Goal: Task Accomplishment & Management: Manage account settings

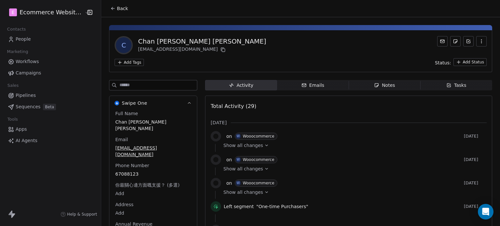
click at [128, 62] on html "E Ecommerce Website Builder Contacts People Marketing Workflows Campaigns Sales…" at bounding box center [250, 113] width 500 height 226
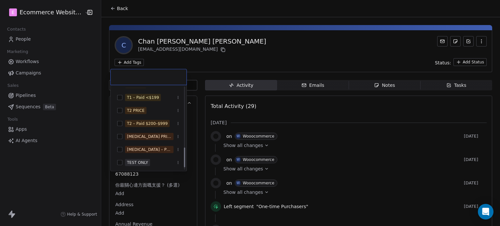
scroll to position [258, 0]
click at [270, 52] on html "E Ecommerce Website Builder Contacts People Marketing Workflows Campaigns Sales…" at bounding box center [250, 113] width 500 height 226
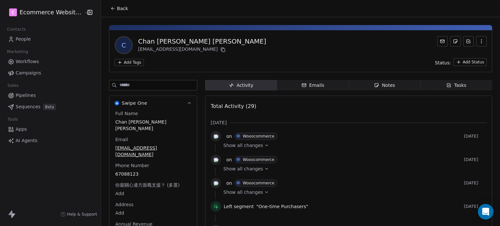
click at [117, 9] on span "Back" at bounding box center [122, 8] width 11 height 7
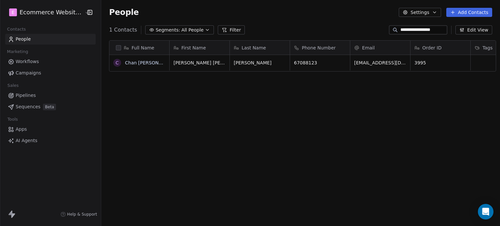
scroll to position [194, 397]
drag, startPoint x: 444, startPoint y: 28, endPoint x: 388, endPoint y: 34, distance: 56.2
click at [389, 34] on div "**********" at bounding box center [418, 29] width 58 height 9
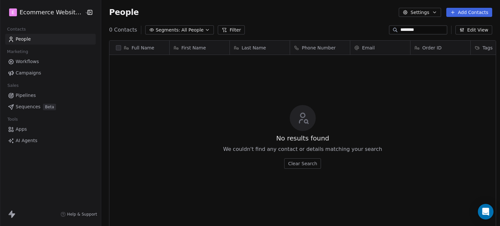
drag, startPoint x: 421, startPoint y: 28, endPoint x: 380, endPoint y: 29, distance: 40.7
click at [380, 29] on div "0 Contacts Segments: All People Filter ******** Edit View" at bounding box center [300, 30] width 399 height 10
paste input "***"
drag, startPoint x: 435, startPoint y: 27, endPoint x: 390, endPoint y: 21, distance: 45.2
click at [390, 21] on section "**********" at bounding box center [300, 113] width 399 height 226
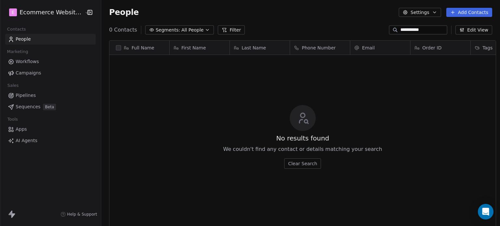
paste input "**********"
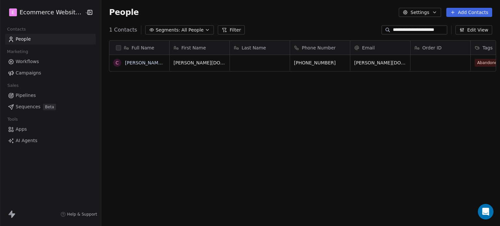
type input "**********"
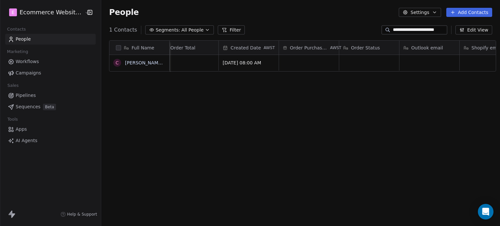
scroll to position [0, 627]
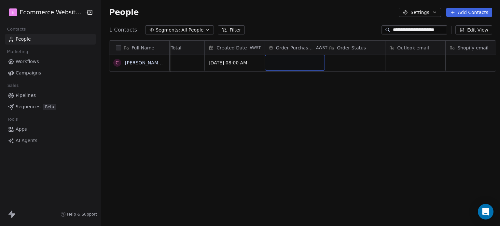
click at [300, 64] on div "grid" at bounding box center [295, 63] width 60 height 16
click at [231, 89] on html "**********" at bounding box center [250, 113] width 500 height 226
click at [289, 64] on span "[DATE] 10:28 PM" at bounding box center [289, 63] width 40 height 7
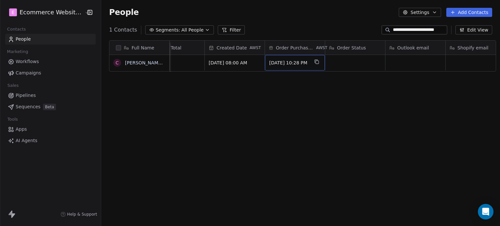
click at [289, 64] on span "[DATE] 10:28 PM" at bounding box center [289, 63] width 40 height 7
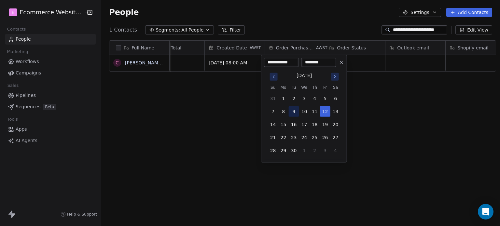
click at [294, 112] on button "9" at bounding box center [294, 111] width 10 height 10
type input "**********"
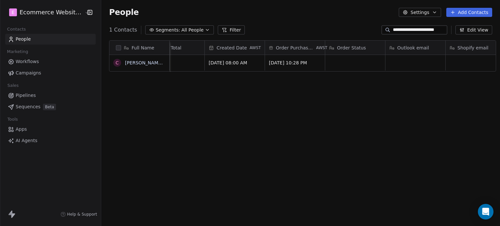
click at [369, 102] on html "**********" at bounding box center [250, 113] width 500 height 226
click at [353, 65] on div "grid" at bounding box center [355, 63] width 60 height 16
click at [362, 92] on html "**********" at bounding box center [250, 113] width 500 height 226
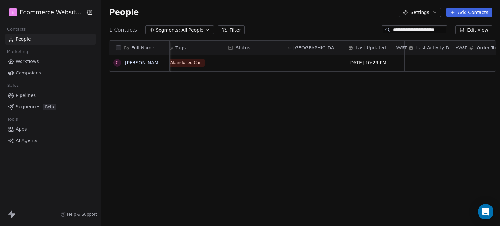
scroll to position [0, 307]
click at [308, 50] on div "[GEOGRAPHIC_DATA] Status/Many Contacts" at bounding box center [314, 48] width 60 height 14
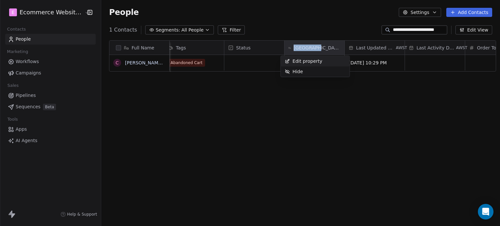
click at [308, 50] on html "**********" at bounding box center [250, 113] width 500 height 226
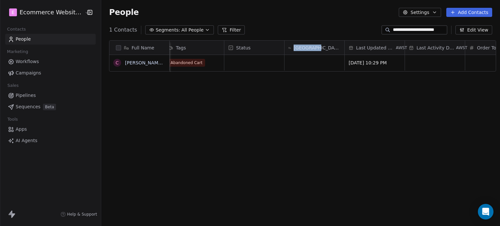
click at [308, 50] on div "[GEOGRAPHIC_DATA] Status/Many Contacts" at bounding box center [314, 48] width 60 height 14
click at [253, 100] on html "**********" at bounding box center [250, 113] width 500 height 226
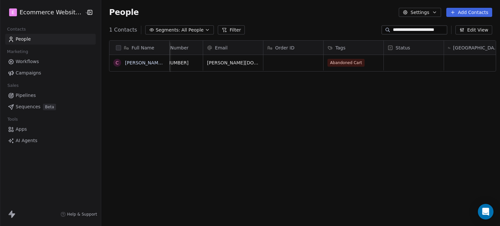
scroll to position [0, 148]
click at [280, 64] on div "grid" at bounding box center [293, 63] width 60 height 16
paste textarea "****"
click at [261, 60] on textarea "****" at bounding box center [288, 65] width 59 height 20
type textarea "*****"
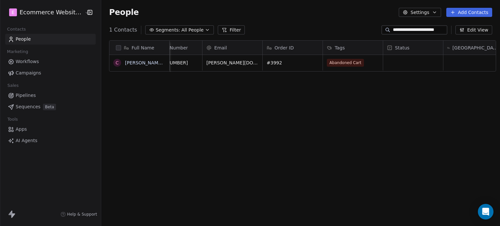
click at [274, 84] on html "**********" at bounding box center [250, 113] width 500 height 226
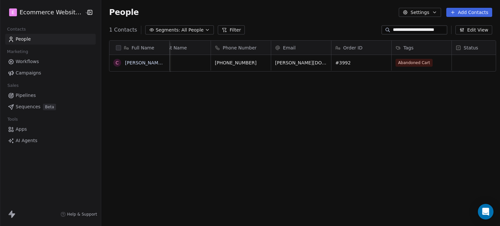
scroll to position [0, 0]
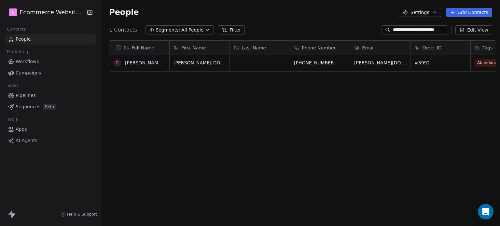
click at [19, 44] on link "People" at bounding box center [50, 39] width 90 height 11
click at [17, 37] on span "People" at bounding box center [23, 39] width 15 height 7
click at [28, 90] on link "Pipelines" at bounding box center [50, 95] width 90 height 11
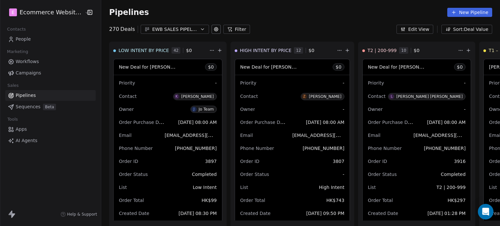
click at [18, 37] on span "People" at bounding box center [23, 39] width 15 height 7
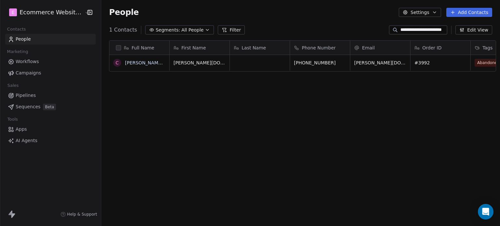
scroll to position [194, 397]
click at [417, 30] on input "**********" at bounding box center [423, 30] width 46 height 7
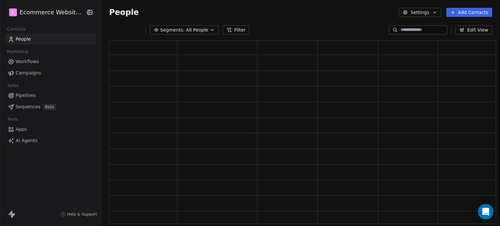
scroll to position [178, 382]
click at [340, 26] on div "Segments: All People Filter Edit View" at bounding box center [300, 30] width 399 height 10
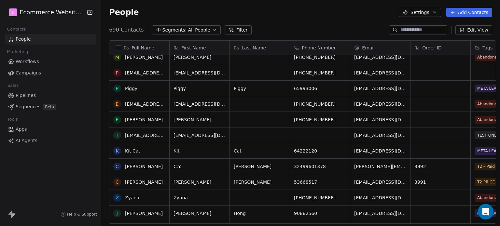
scroll to position [116, 0]
click at [136, 166] on link "[PERSON_NAME]" at bounding box center [144, 166] width 38 height 5
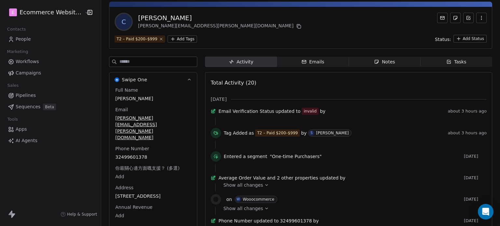
scroll to position [23, 0]
click at [312, 62] on div "Emails" at bounding box center [312, 62] width 23 height 7
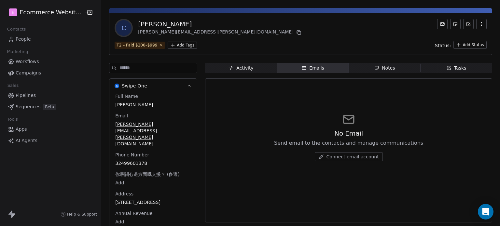
click at [363, 63] on span "Notes Notes" at bounding box center [385, 68] width 72 height 10
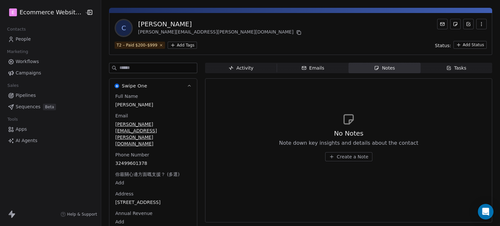
click at [437, 63] on span "Tasks Tasks" at bounding box center [456, 68] width 72 height 10
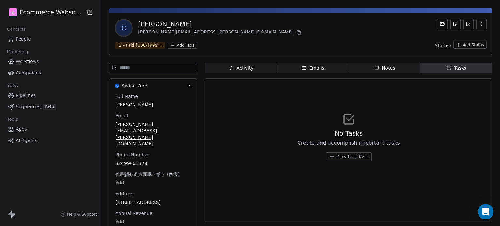
click at [37, 97] on link "Pipelines" at bounding box center [50, 95] width 90 height 11
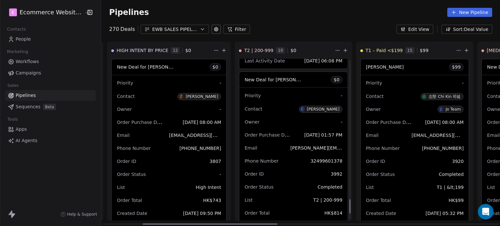
scroll to position [1574, 0]
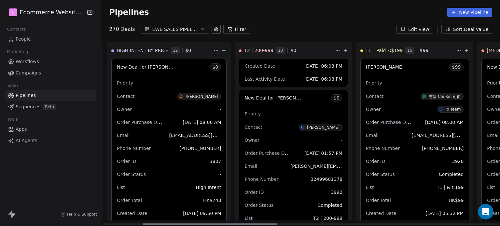
click at [261, 98] on span "New Deal for [PERSON_NAME]" at bounding box center [278, 98] width 69 height 6
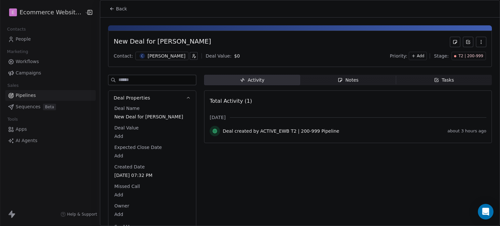
click at [367, 81] on span "Notes Notes" at bounding box center [348, 80] width 96 height 10
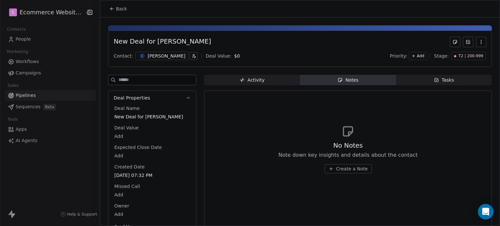
click at [424, 77] on span "Tasks Tasks" at bounding box center [444, 80] width 96 height 10
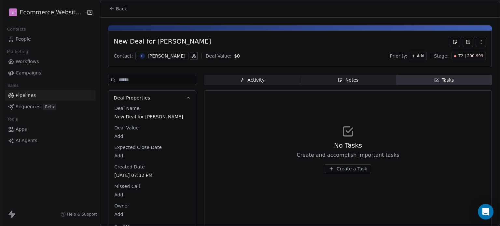
click at [345, 167] on span "Create a Task" at bounding box center [351, 169] width 31 height 7
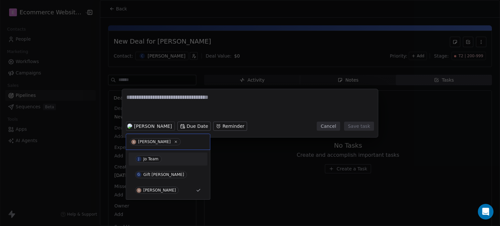
click at [158, 159] on span "J Jo Team" at bounding box center [148, 159] width 26 height 7
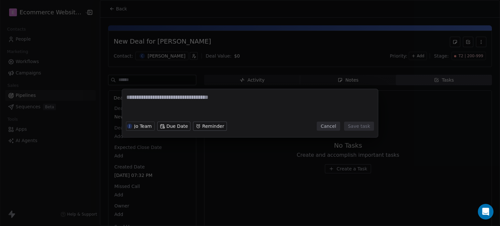
click at [156, 99] on textarea at bounding box center [249, 105] width 247 height 25
type textarea "**********"
click at [356, 122] on button "Save task" at bounding box center [359, 126] width 30 height 9
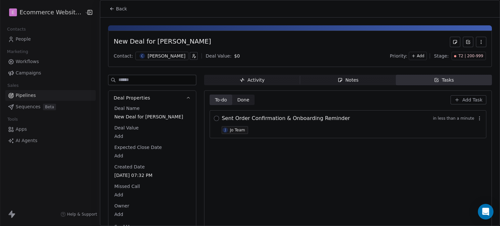
click at [218, 118] on button "button" at bounding box center [216, 118] width 5 height 5
click at [111, 9] on icon at bounding box center [112, 9] width 3 height 0
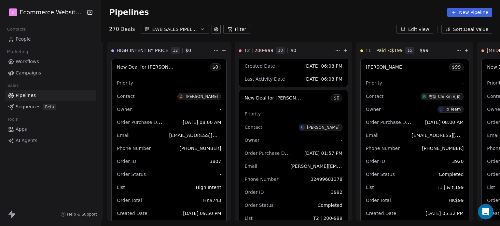
click at [164, 28] on div "EWB SALES PIPELINE 2025" at bounding box center [174, 29] width 45 height 7
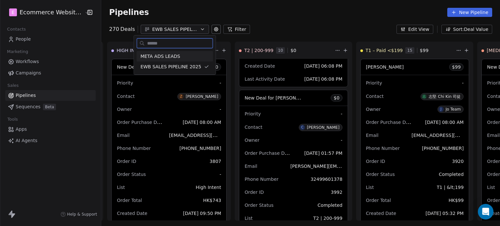
click at [171, 57] on span "META ADS LEADS" at bounding box center [160, 56] width 40 height 7
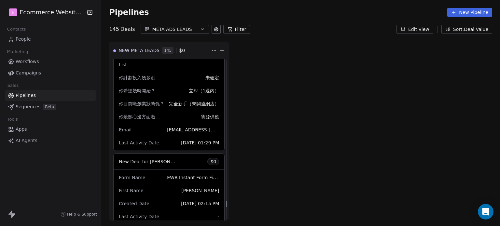
scroll to position [13574, 0]
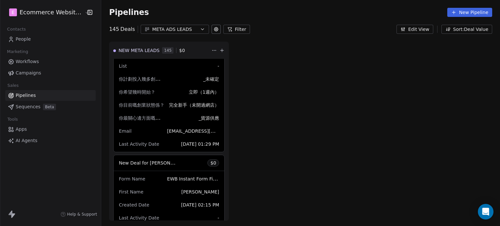
click at [169, 155] on div "New Deal for [PERSON_NAME] $ 0" at bounding box center [169, 163] width 111 height 16
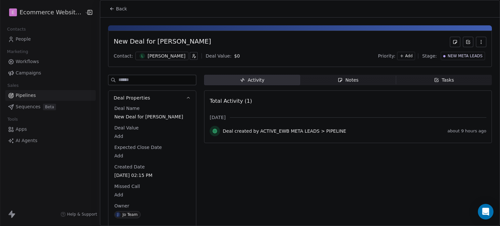
click at [364, 76] on span "Notes Notes" at bounding box center [348, 80] width 96 height 10
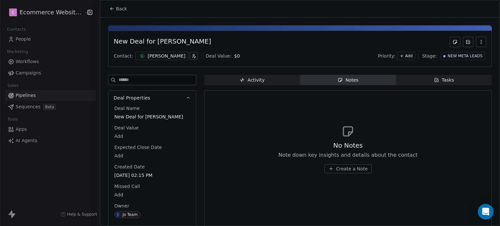
click at [436, 74] on div "New Deal for [PERSON_NAME] Contact: L [PERSON_NAME] [PERSON_NAME] Value: $ 0 Pr…" at bounding box center [299, 128] width 399 height 221
click at [439, 78] on div "Tasks" at bounding box center [444, 80] width 20 height 7
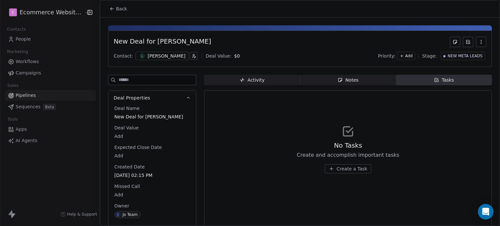
click at [333, 166] on button "Create a Task" at bounding box center [348, 168] width 46 height 9
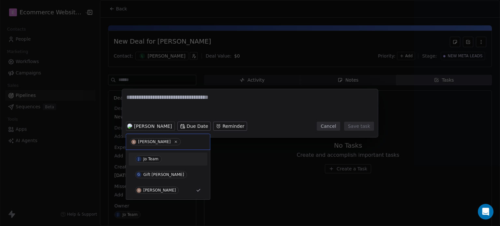
click at [150, 158] on div "Jo Team" at bounding box center [150, 159] width 15 height 5
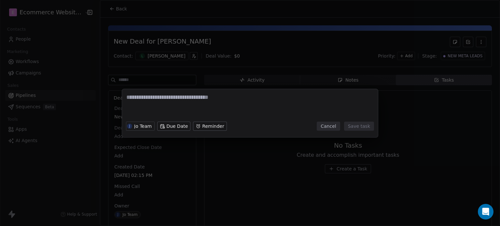
click at [192, 96] on textarea at bounding box center [249, 105] width 247 height 25
type textarea "**********"
click at [359, 128] on button "Save task" at bounding box center [359, 126] width 30 height 9
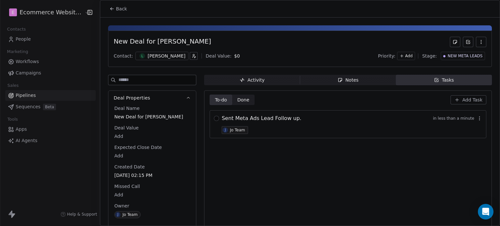
click at [219, 117] on button "button" at bounding box center [216, 118] width 5 height 5
click at [111, 5] on button "Back" at bounding box center [117, 9] width 25 height 12
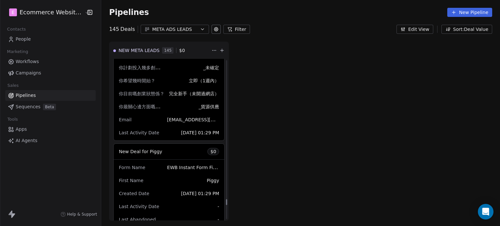
scroll to position [13382, 0]
click at [146, 148] on span "New Deal for Piggy" at bounding box center [140, 150] width 43 height 5
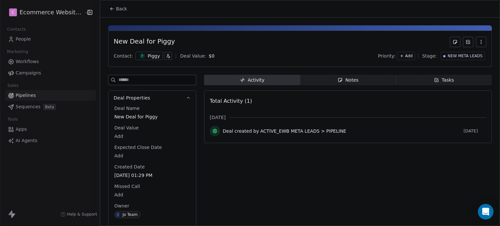
click at [443, 80] on div "Tasks" at bounding box center [444, 80] width 20 height 7
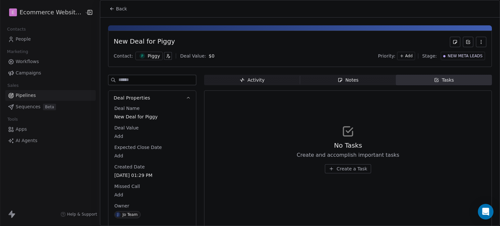
click at [353, 170] on span "Create a Task" at bounding box center [351, 169] width 31 height 7
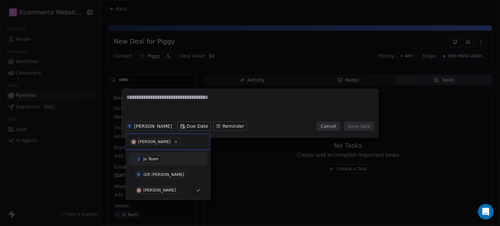
click at [153, 166] on div "J Jo Team G Gift [PERSON_NAME]" at bounding box center [168, 175] width 79 height 44
click at [152, 161] on div "Jo Team" at bounding box center [150, 159] width 15 height 5
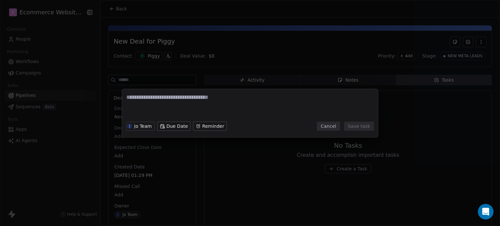
click at [146, 96] on textarea at bounding box center [249, 105] width 247 height 25
type textarea "**********"
click at [355, 125] on button "Save task" at bounding box center [359, 126] width 30 height 9
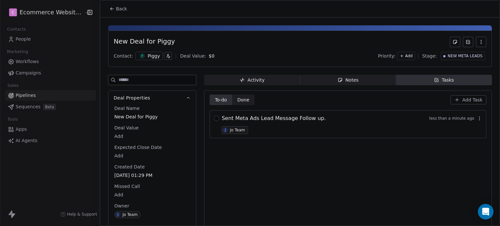
click at [220, 116] on div "Sent Meta Ads Lead Message Follow up. less than a minute ago J Jo Team" at bounding box center [348, 124] width 277 height 28
click at [218, 119] on button "button" at bounding box center [216, 118] width 5 height 5
click at [109, 7] on icon at bounding box center [111, 8] width 5 height 5
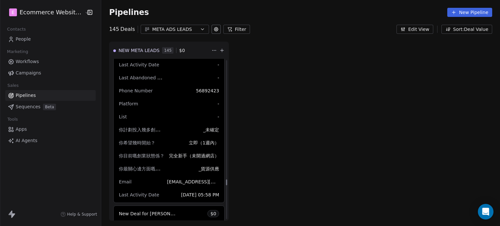
scroll to position [11477, 0]
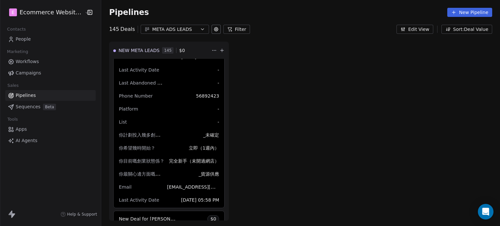
click at [174, 27] on div "META ADS LEADS" at bounding box center [174, 29] width 45 height 7
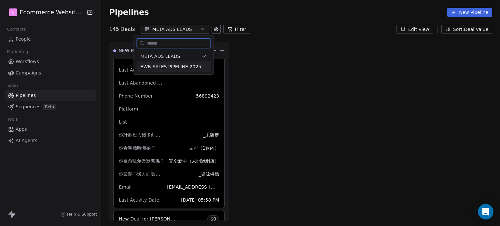
click at [172, 69] on span "EWB SALES PIPELINE 2025" at bounding box center [170, 66] width 61 height 7
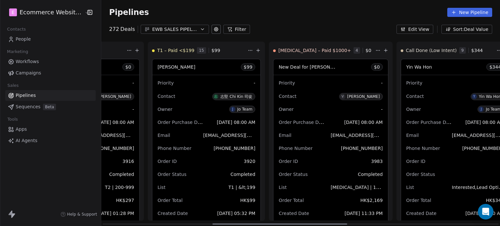
scroll to position [0, 329]
click at [147, 28] on icon "button" at bounding box center [147, 28] width 1 height 1
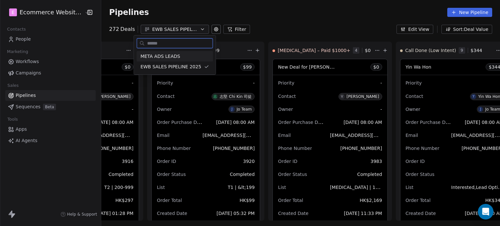
click at [177, 58] on span "META ADS LEADS" at bounding box center [160, 56] width 40 height 7
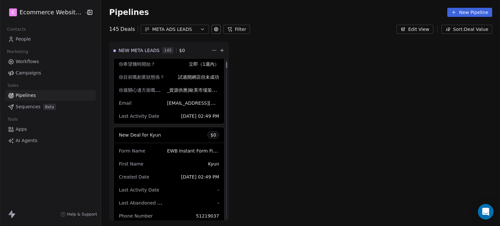
scroll to position [185, 0]
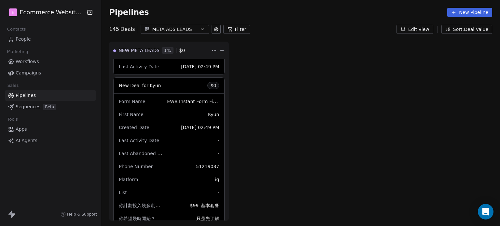
click at [40, 39] on link "People" at bounding box center [50, 39] width 90 height 11
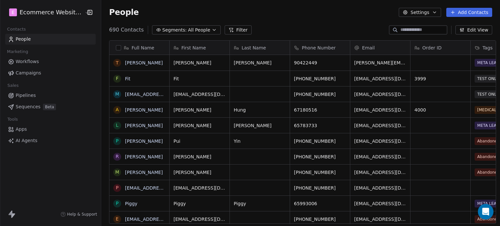
scroll to position [194, 397]
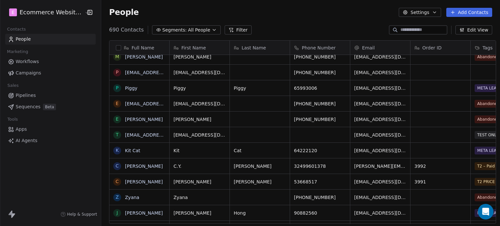
click at [400, 27] on input at bounding box center [423, 30] width 46 height 7
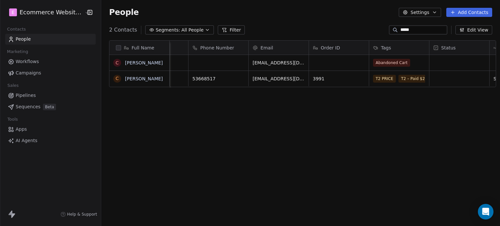
scroll to position [0, 0]
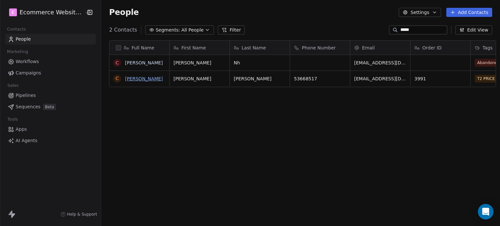
type input "*****"
click at [127, 79] on link "[PERSON_NAME]" at bounding box center [144, 78] width 38 height 5
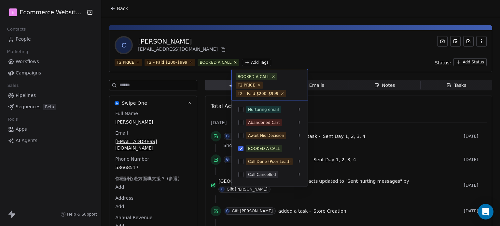
click at [250, 60] on html "E Ecommerce Website Builder Contacts People Marketing Workflows Campaigns Sales…" at bounding box center [250, 113] width 500 height 226
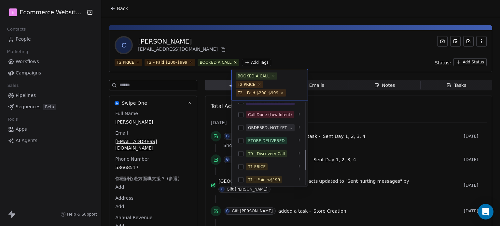
scroll to position [200, 0]
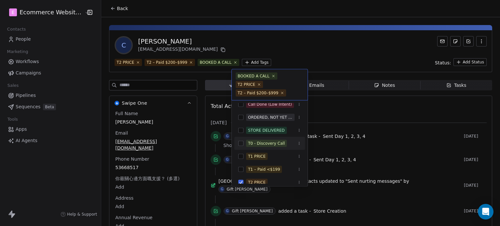
click at [256, 141] on div "T0 - Discovery Call" at bounding box center [266, 144] width 37 height 6
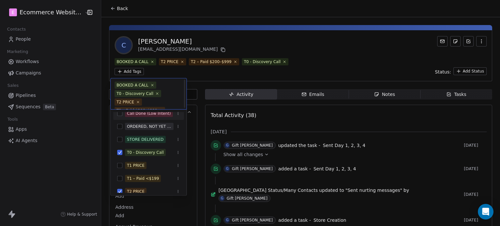
click at [329, 53] on html "E Ecommerce Website Builder Contacts People Marketing Workflows Campaigns Sales…" at bounding box center [250, 113] width 500 height 226
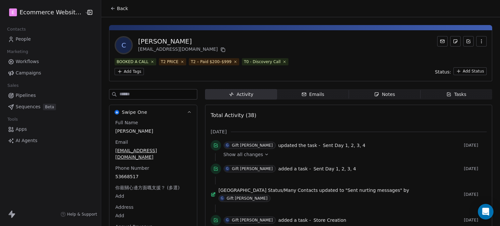
click at [307, 95] on div "Emails" at bounding box center [312, 94] width 23 height 7
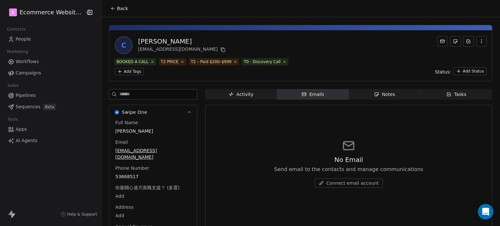
click at [366, 89] on span "Notes Notes" at bounding box center [385, 94] width 72 height 10
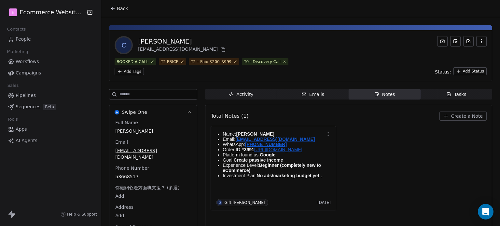
click at [435, 91] on span "Tasks Tasks" at bounding box center [456, 94] width 72 height 10
